Goal: Information Seeking & Learning: Learn about a topic

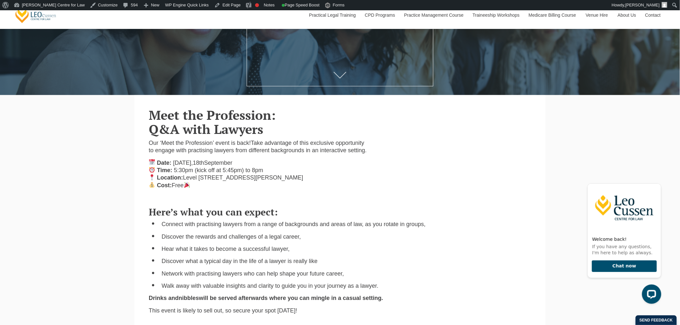
scroll to position [250, 0]
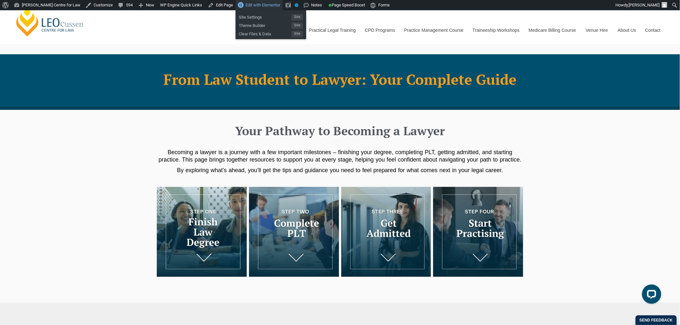
click at [259, 7] on span "Edit with Elementor" at bounding box center [262, 5] width 35 height 5
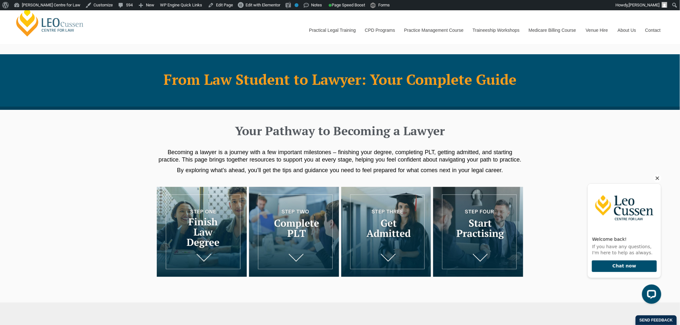
click at [658, 176] on icon "Hide greeting" at bounding box center [657, 178] width 8 height 8
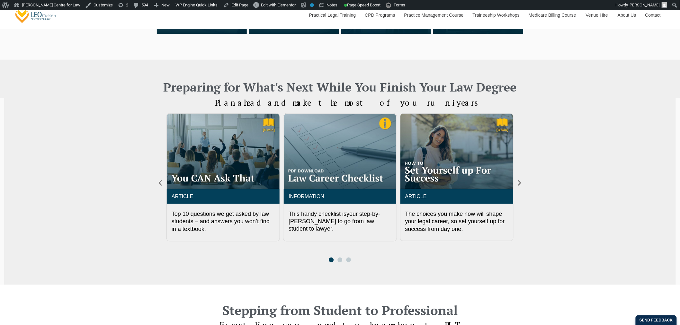
scroll to position [250, 0]
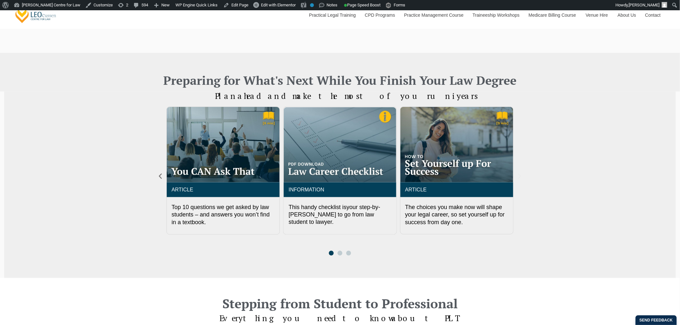
click at [522, 175] on icon "Next slide" at bounding box center [519, 176] width 7 height 7
click at [521, 175] on icon "Next slide" at bounding box center [519, 176] width 7 height 7
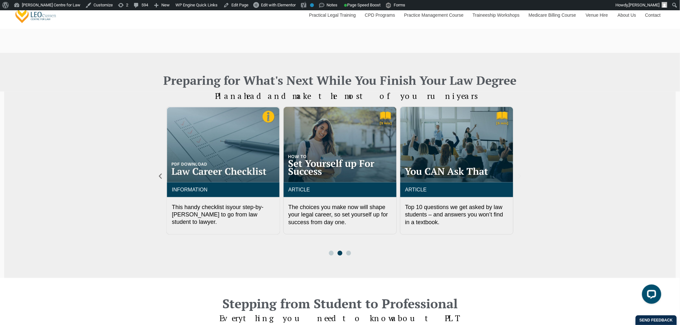
scroll to position [0, 0]
click at [520, 175] on icon "Next slide" at bounding box center [519, 176] width 3 height 5
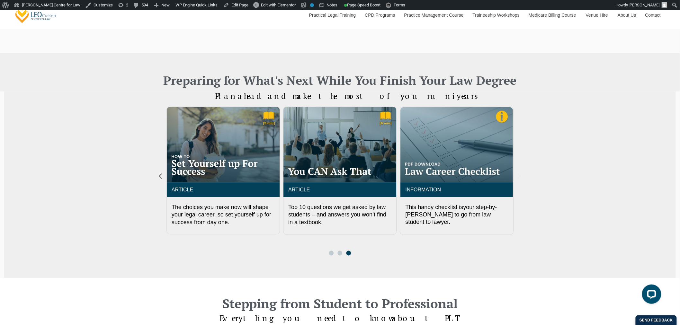
click at [520, 175] on icon "Next slide" at bounding box center [519, 176] width 3 height 5
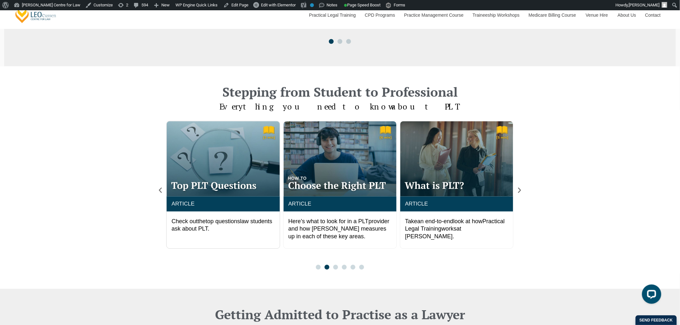
scroll to position [464, 0]
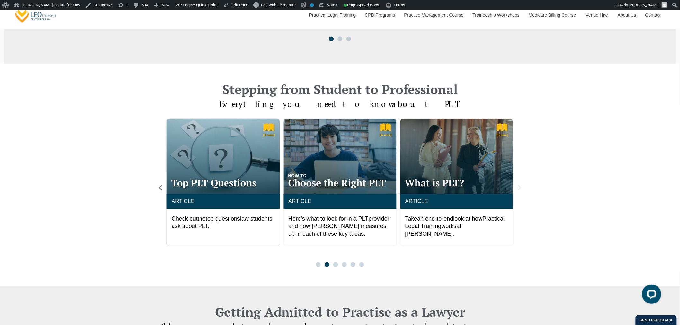
click at [523, 187] on icon "Next slide" at bounding box center [519, 187] width 7 height 7
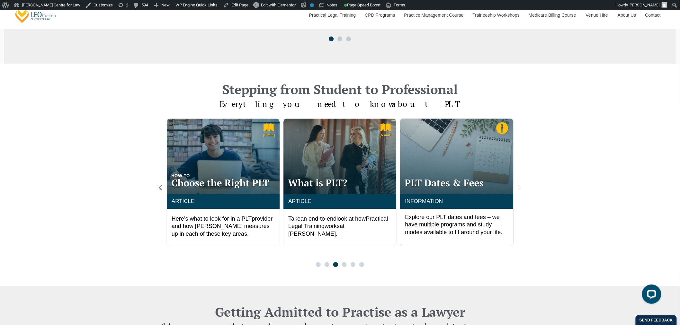
click at [523, 187] on icon "Next slide" at bounding box center [519, 187] width 7 height 7
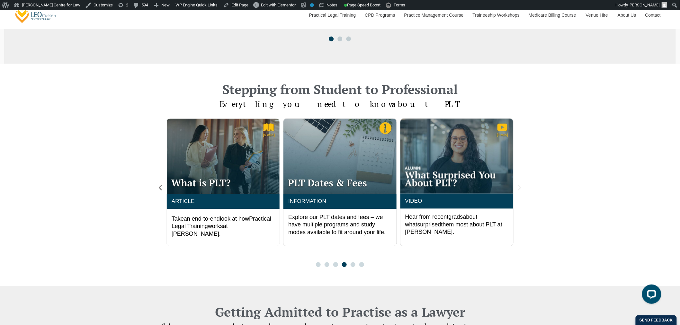
click at [523, 187] on icon "Next slide" at bounding box center [519, 187] width 7 height 7
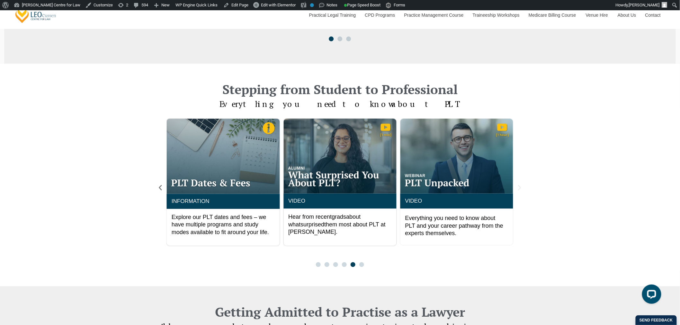
click at [523, 187] on icon "Next slide" at bounding box center [519, 187] width 7 height 7
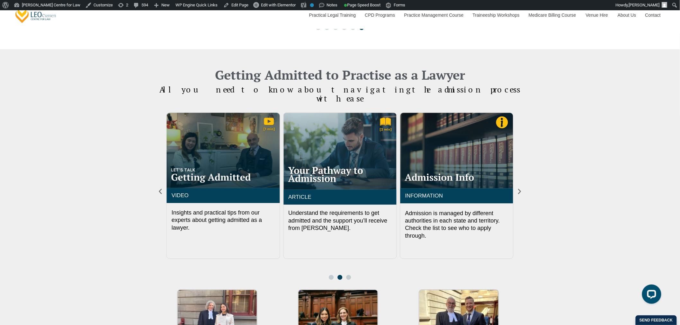
scroll to position [714, 0]
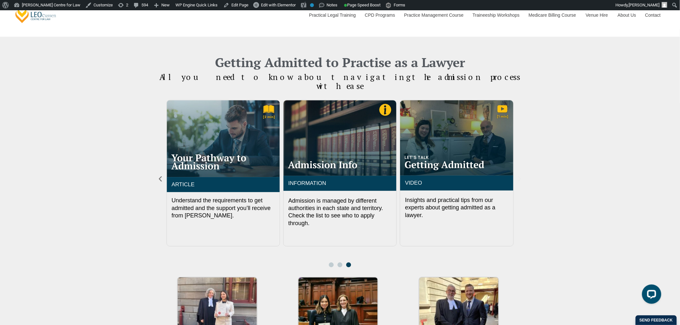
click at [520, 176] on icon "Next slide" at bounding box center [519, 178] width 3 height 5
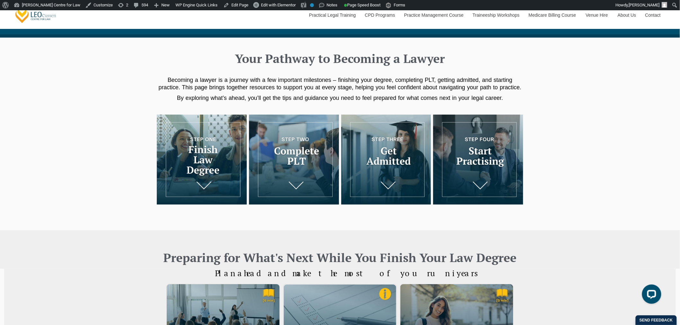
scroll to position [0, 0]
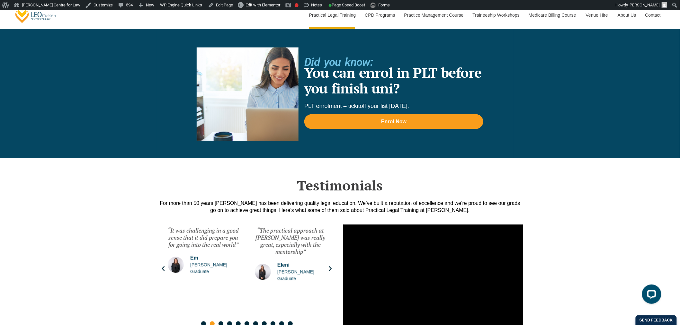
scroll to position [1356, 0]
